Goal: Task Accomplishment & Management: Complete application form

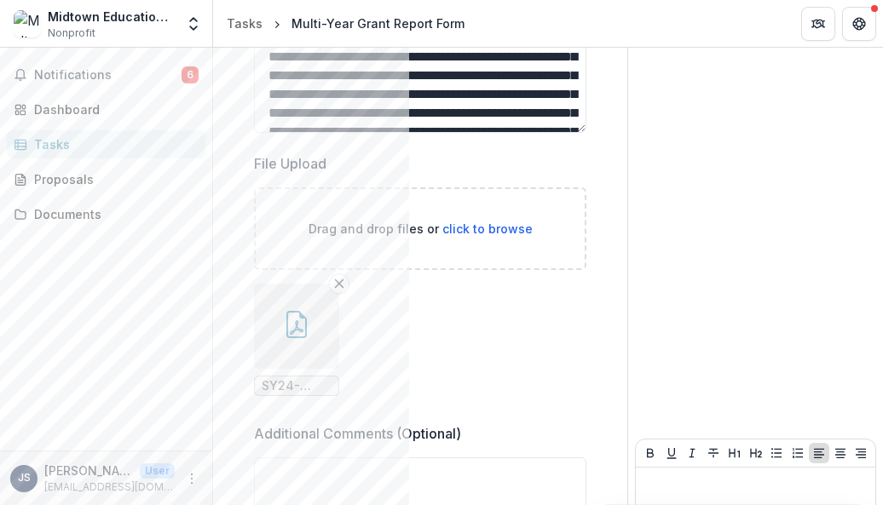
scroll to position [259, 0]
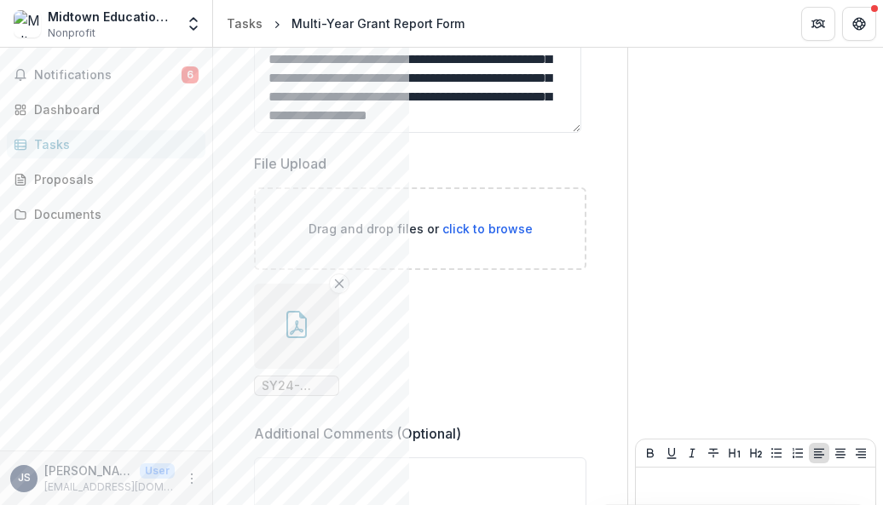
click at [134, 149] on div "Tasks" at bounding box center [113, 145] width 158 height 18
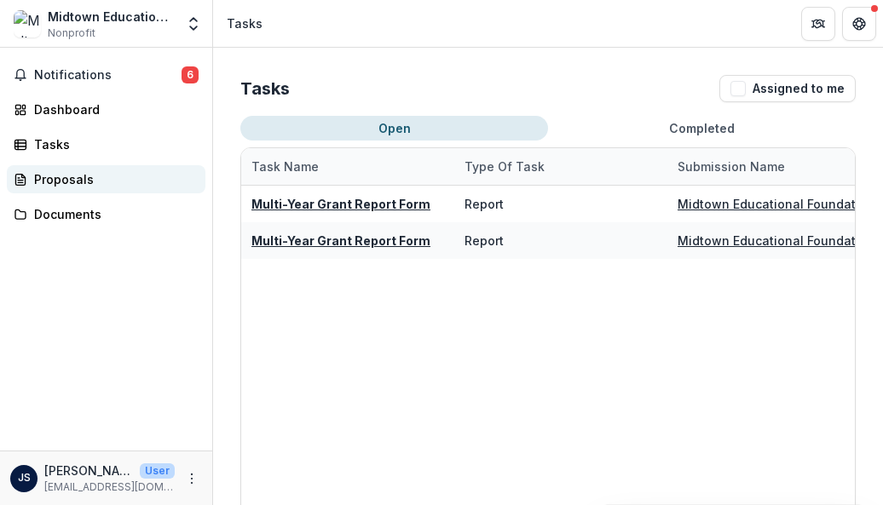
click at [72, 176] on div "Proposals" at bounding box center [113, 179] width 158 height 18
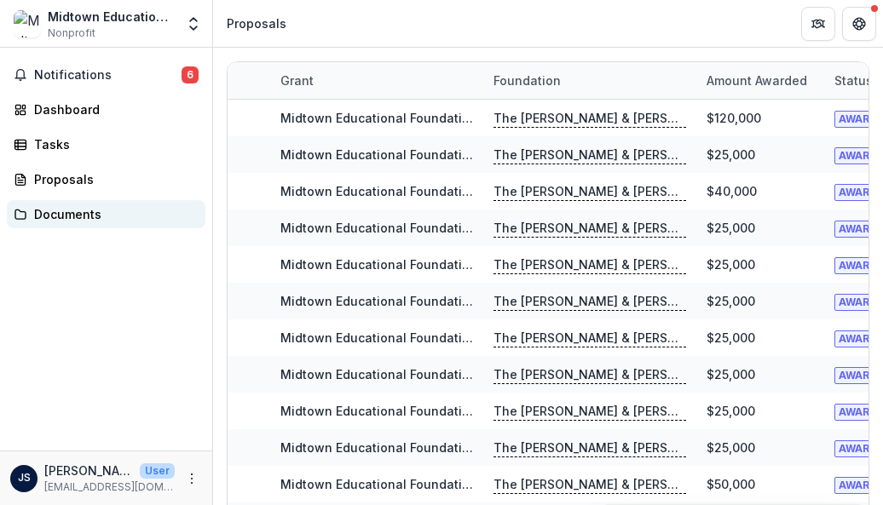
click at [72, 211] on div "Documents" at bounding box center [113, 214] width 158 height 18
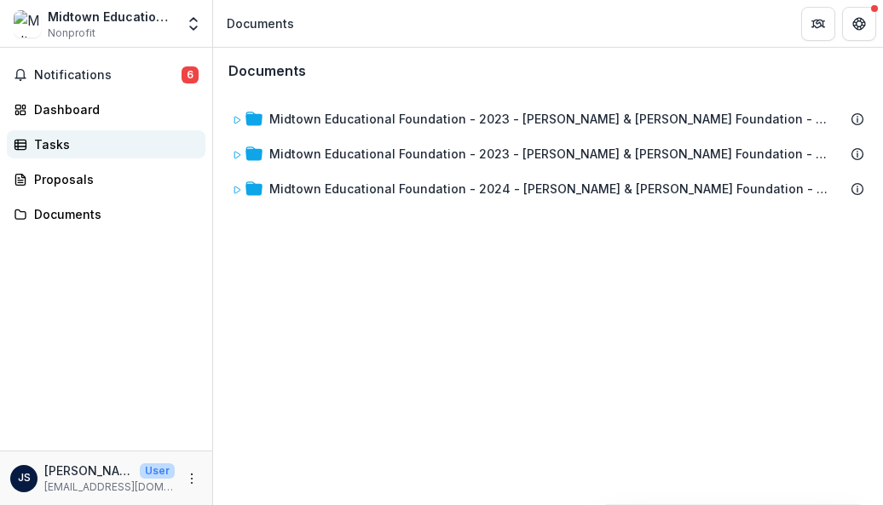
click at [53, 139] on div "Tasks" at bounding box center [113, 145] width 158 height 18
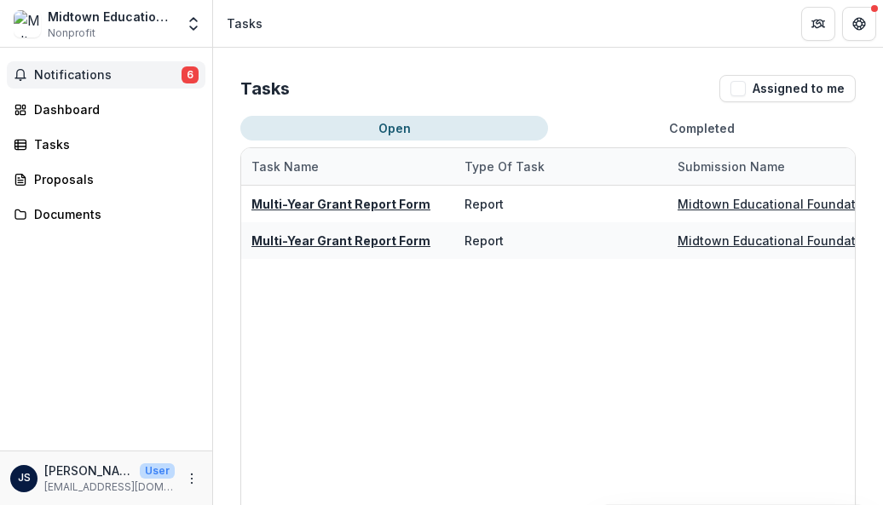
click at [97, 78] on span "Notifications" at bounding box center [107, 75] width 147 height 14
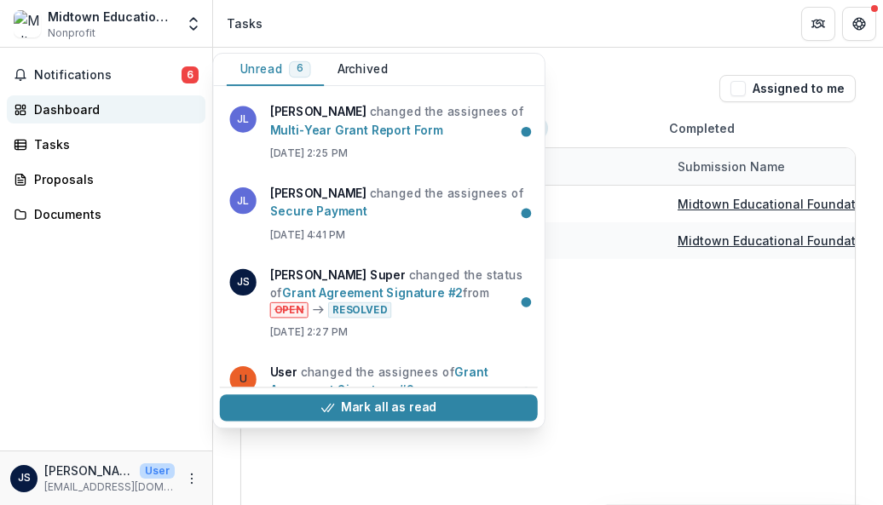
click at [52, 120] on link "Dashboard" at bounding box center [106, 109] width 199 height 28
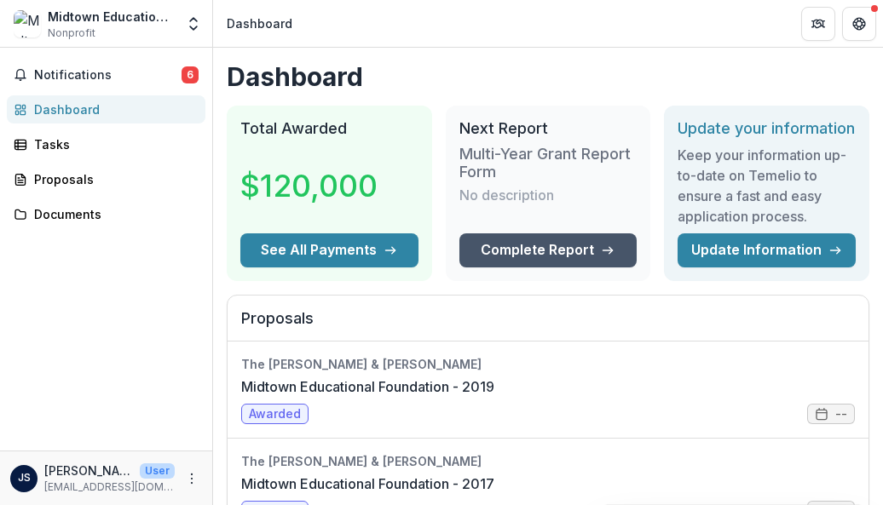
click at [504, 268] on link "Complete Report" at bounding box center [548, 251] width 178 height 34
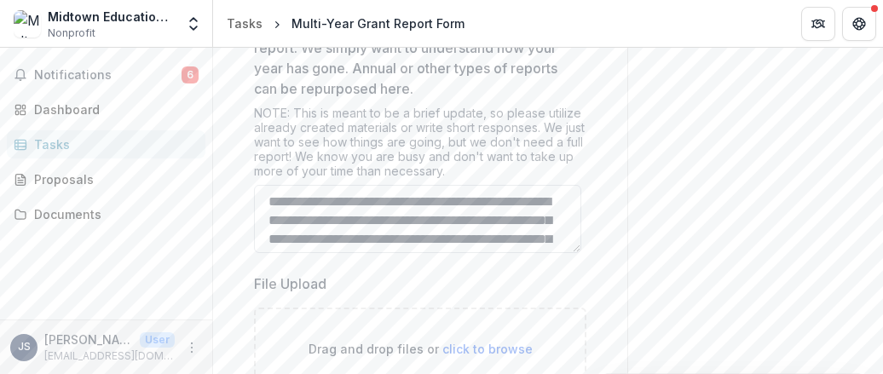
scroll to position [65, 0]
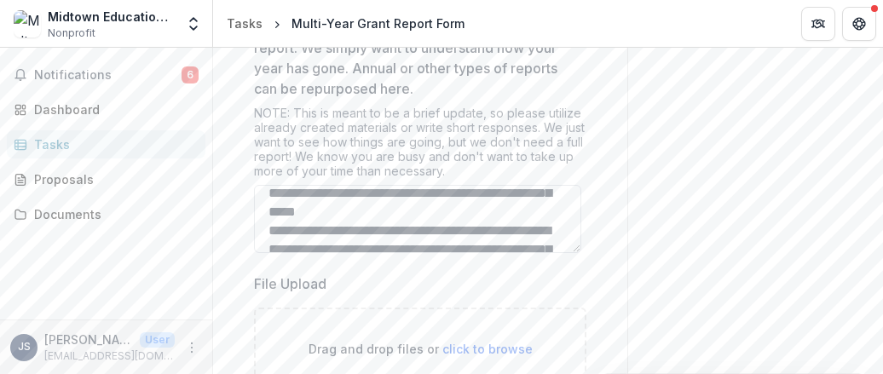
click at [569, 185] on textarea "Please provide an update for the past year of work. Type responses below and/or…" at bounding box center [417, 219] width 327 height 68
click at [442, 274] on label "File Upload" at bounding box center [415, 284] width 322 height 20
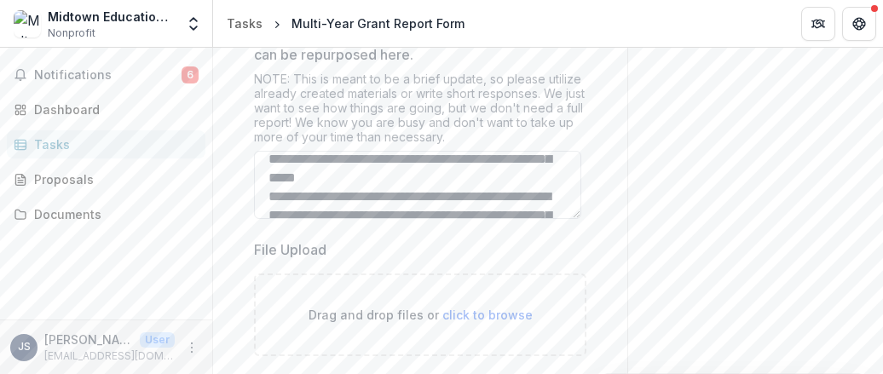
scroll to position [511, 0]
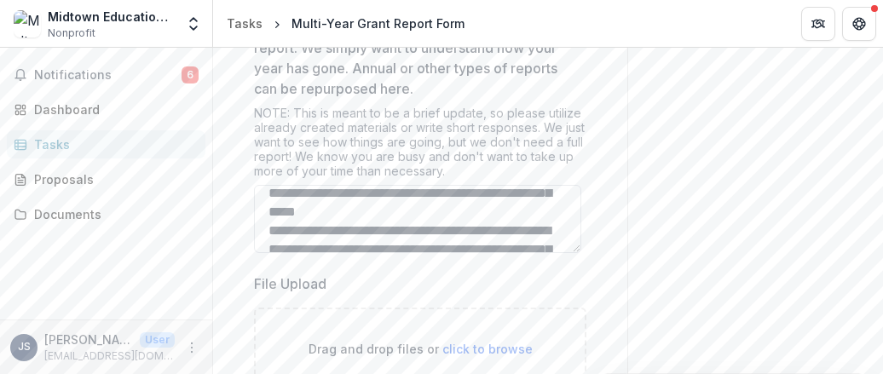
click at [537, 193] on textarea "Please provide an update for the past year of work. Type responses below and/or…" at bounding box center [417, 219] width 327 height 68
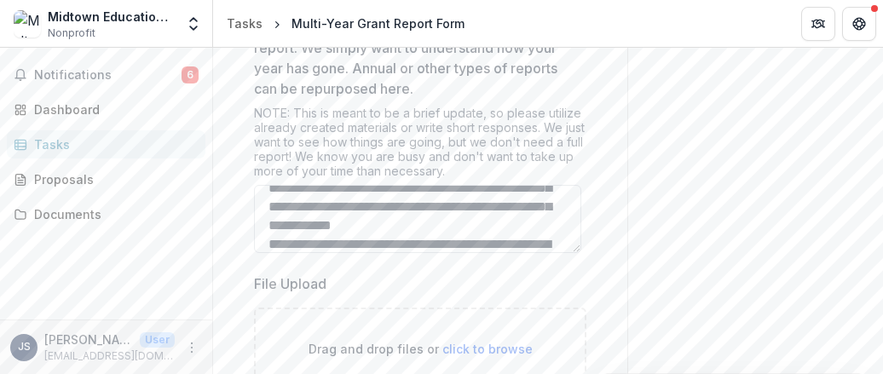
scroll to position [257, 0]
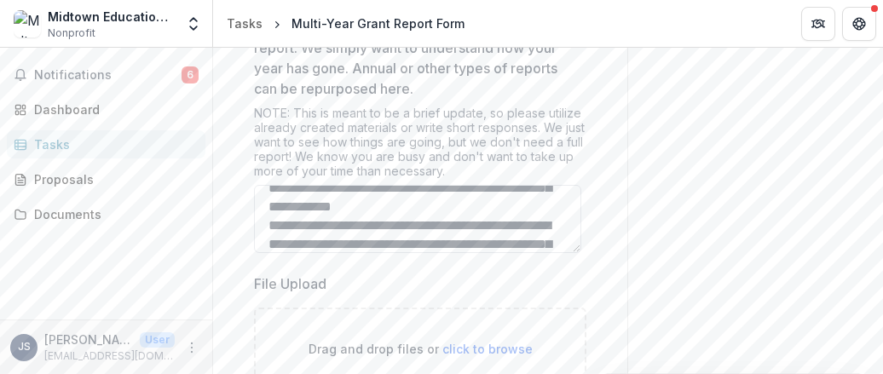
click at [360, 218] on textarea "Please provide an update for the past year of work. Type responses below and/or…" at bounding box center [417, 219] width 327 height 68
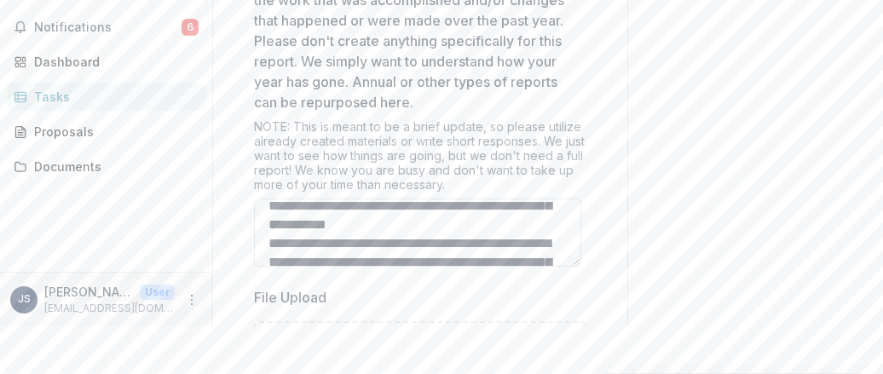
scroll to position [279, 0]
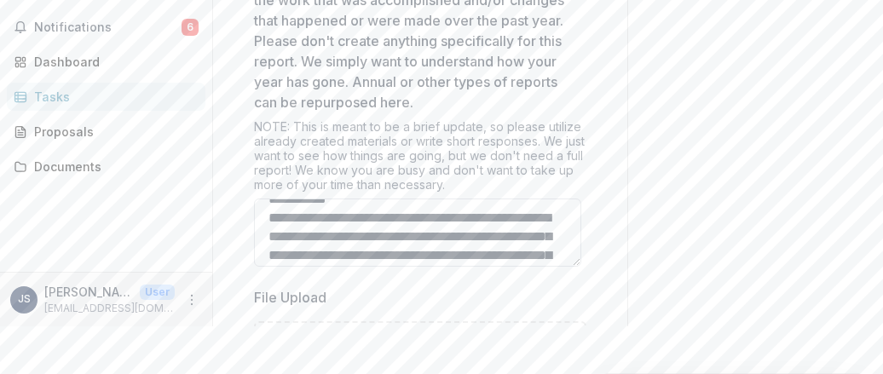
click at [540, 231] on textarea "Please provide an update for the past year of work. Type responses below and/or…" at bounding box center [417, 233] width 327 height 68
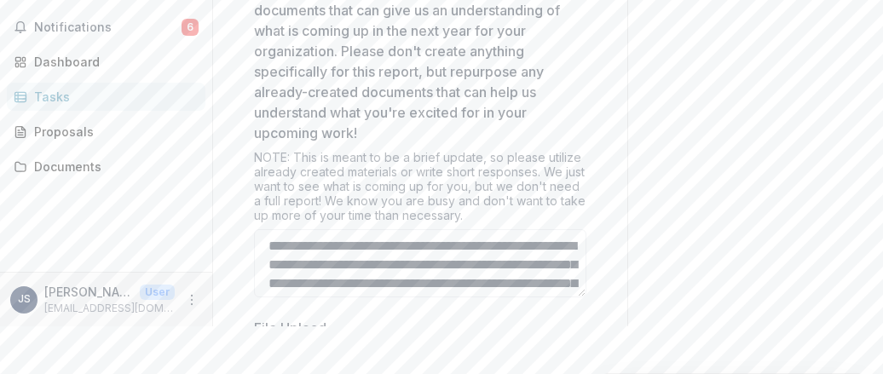
scroll to position [961, 0]
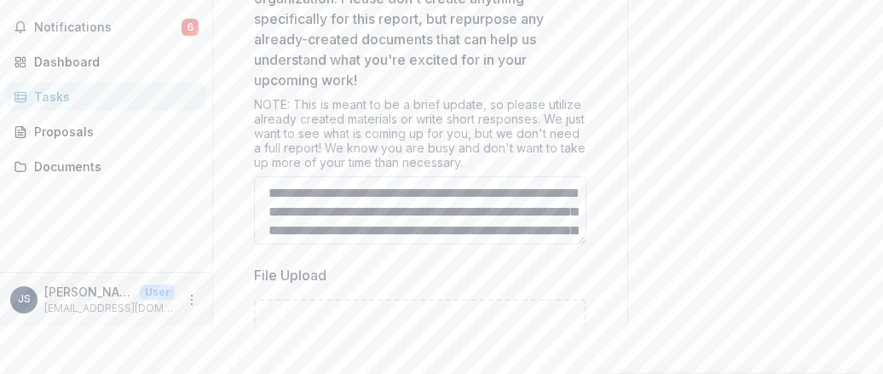
type textarea "**********"
click at [569, 200] on textarea "What are you most looking forward to in the year ahead? Type responses below an…" at bounding box center [420, 210] width 332 height 68
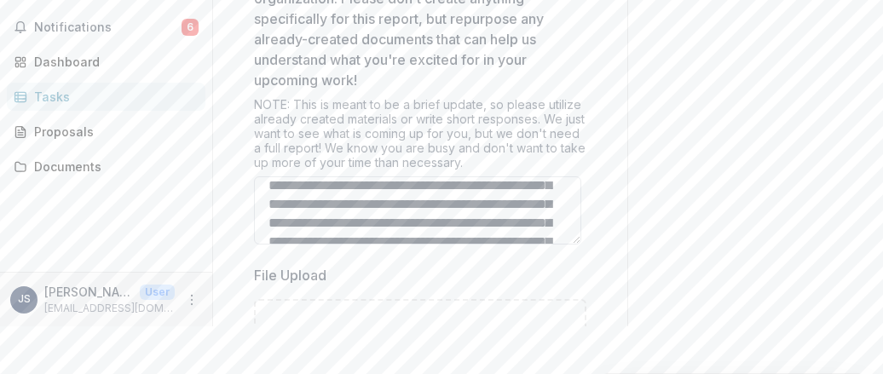
scroll to position [139, 0]
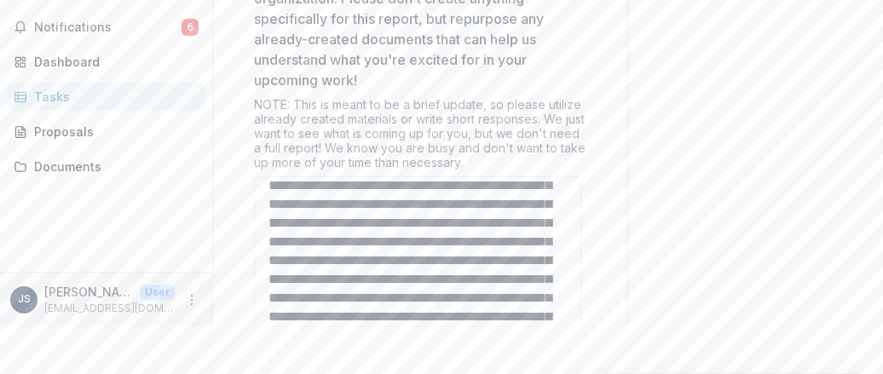
drag, startPoint x: 578, startPoint y: 212, endPoint x: 575, endPoint y: 415, distance: 202.9
click at [575, 374] on html "**********" at bounding box center [441, 187] width 883 height 374
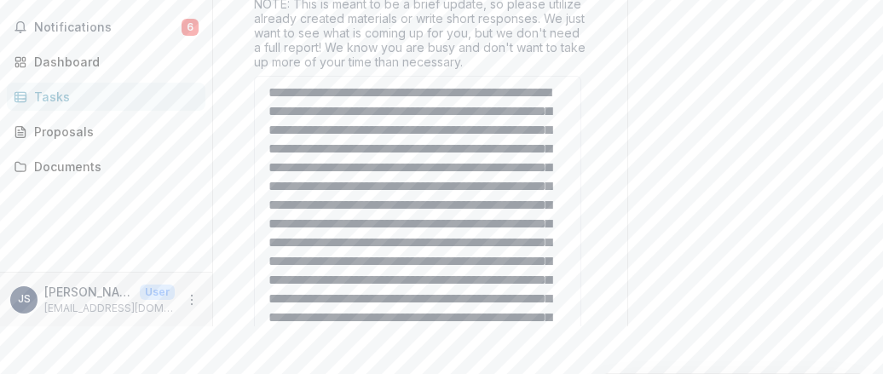
scroll to position [85, 0]
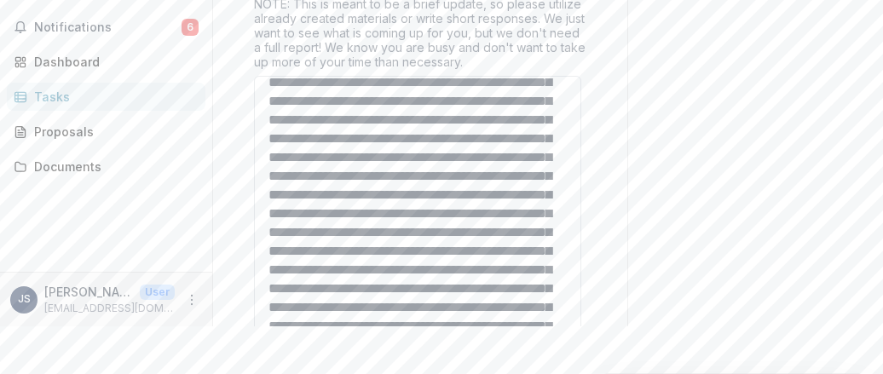
click at [515, 180] on textarea "What are you most looking forward to in the year ahead? Type responses below an…" at bounding box center [417, 211] width 327 height 270
click at [520, 143] on textarea "What are you most looking forward to in the year ahead? Type responses below an…" at bounding box center [417, 211] width 327 height 270
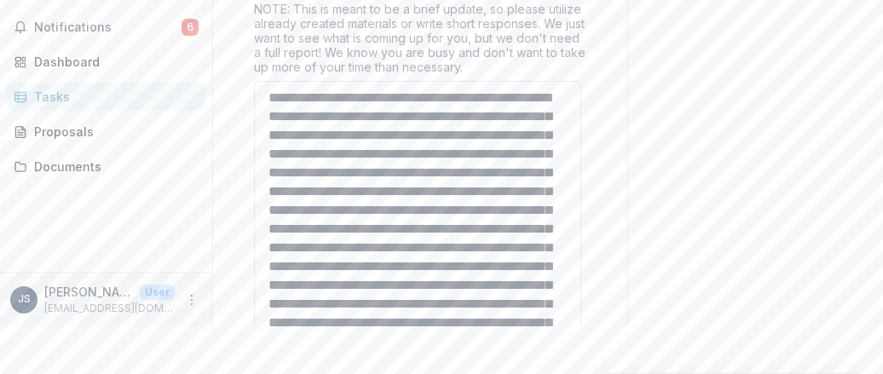
scroll to position [1062, 0]
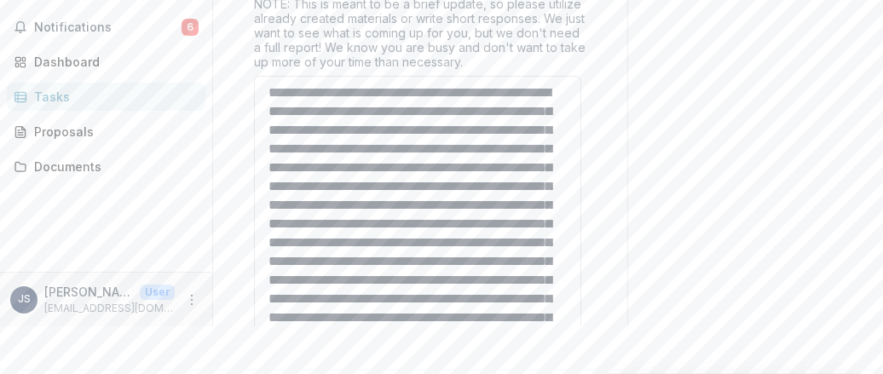
drag, startPoint x: 459, startPoint y: 191, endPoint x: 549, endPoint y: 197, distance: 89.7
click at [549, 197] on textarea "What are you most looking forward to in the year ahead? Type responses below an…" at bounding box center [417, 211] width 327 height 270
drag, startPoint x: 375, startPoint y: 216, endPoint x: 519, endPoint y: 215, distance: 144.0
click at [519, 215] on textarea "What are you most looking forward to in the year ahead? Type responses below an…" at bounding box center [417, 211] width 327 height 270
click at [492, 190] on textarea "What are you most looking forward to in the year ahead? Type responses below an…" at bounding box center [417, 211] width 327 height 270
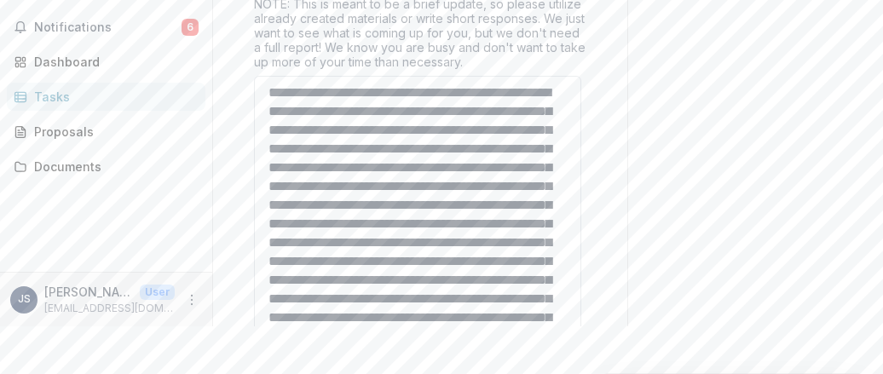
paste textarea "**********"
click at [505, 212] on textarea "What are you most looking forward to in the year ahead? Type responses below an…" at bounding box center [417, 211] width 327 height 270
click at [473, 265] on textarea "What are you most looking forward to in the year ahead? Type responses below an…" at bounding box center [417, 211] width 327 height 270
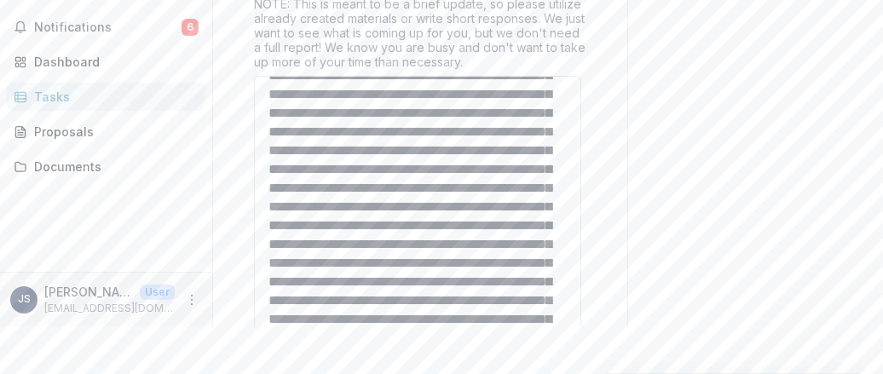
scroll to position [85, 0]
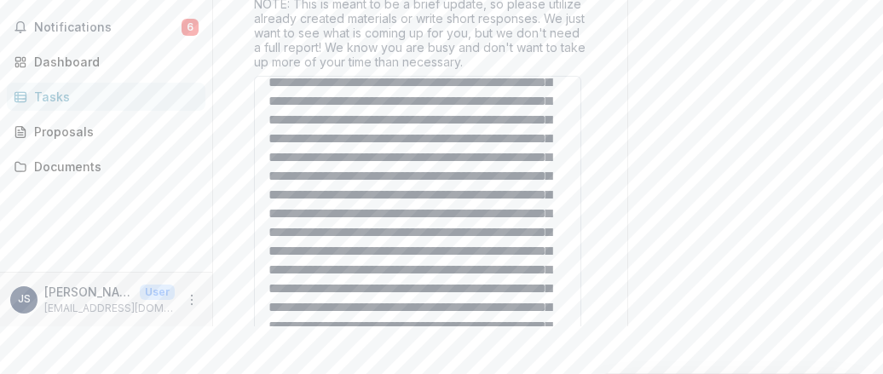
drag, startPoint x: 482, startPoint y: 185, endPoint x: 517, endPoint y: 188, distance: 35.0
click at [517, 188] on textarea "What are you most looking forward to in the year ahead? Type responses below an…" at bounding box center [417, 211] width 327 height 270
click at [488, 199] on textarea "What are you most looking forward to in the year ahead? Type responses below an…" at bounding box center [417, 211] width 327 height 270
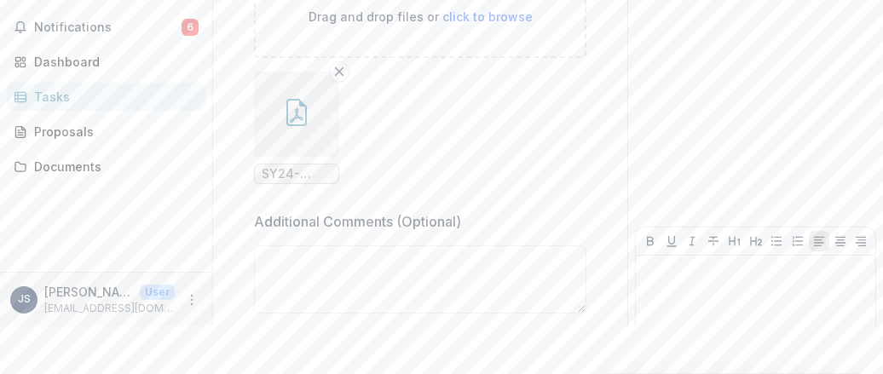
scroll to position [1488, 0]
type textarea "**********"
click at [285, 98] on icon "button" at bounding box center [296, 111] width 27 height 27
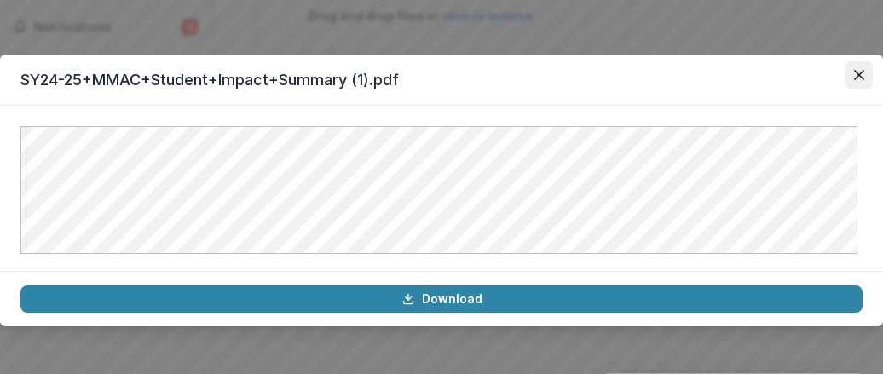
click at [868, 76] on button "Close" at bounding box center [859, 74] width 27 height 27
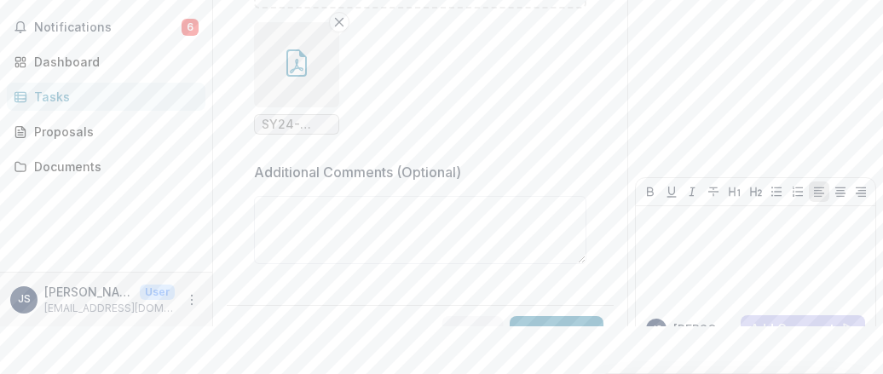
scroll to position [1539, 0]
click at [535, 314] on button "Submit" at bounding box center [557, 331] width 94 height 34
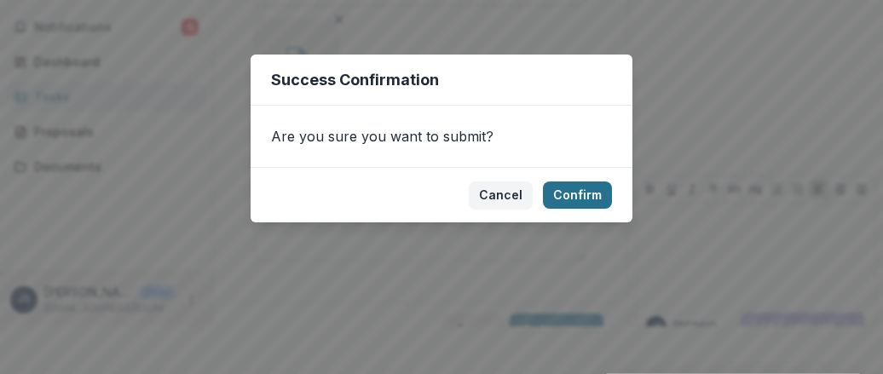
click at [571, 188] on button "Confirm" at bounding box center [577, 195] width 69 height 27
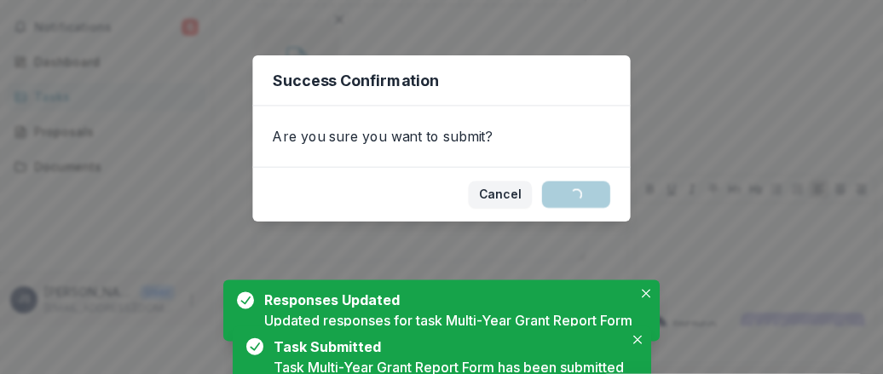
scroll to position [0, 0]
